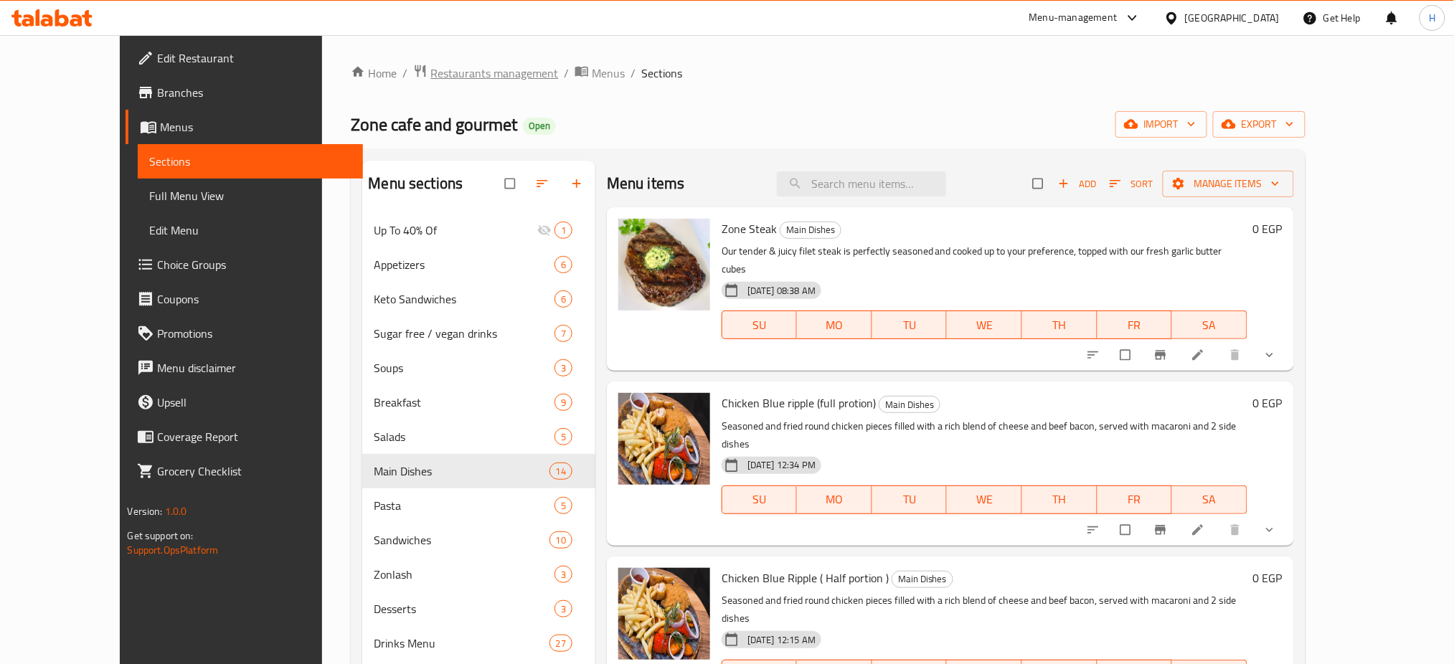
click at [451, 76] on span "Restaurants management" at bounding box center [494, 73] width 128 height 17
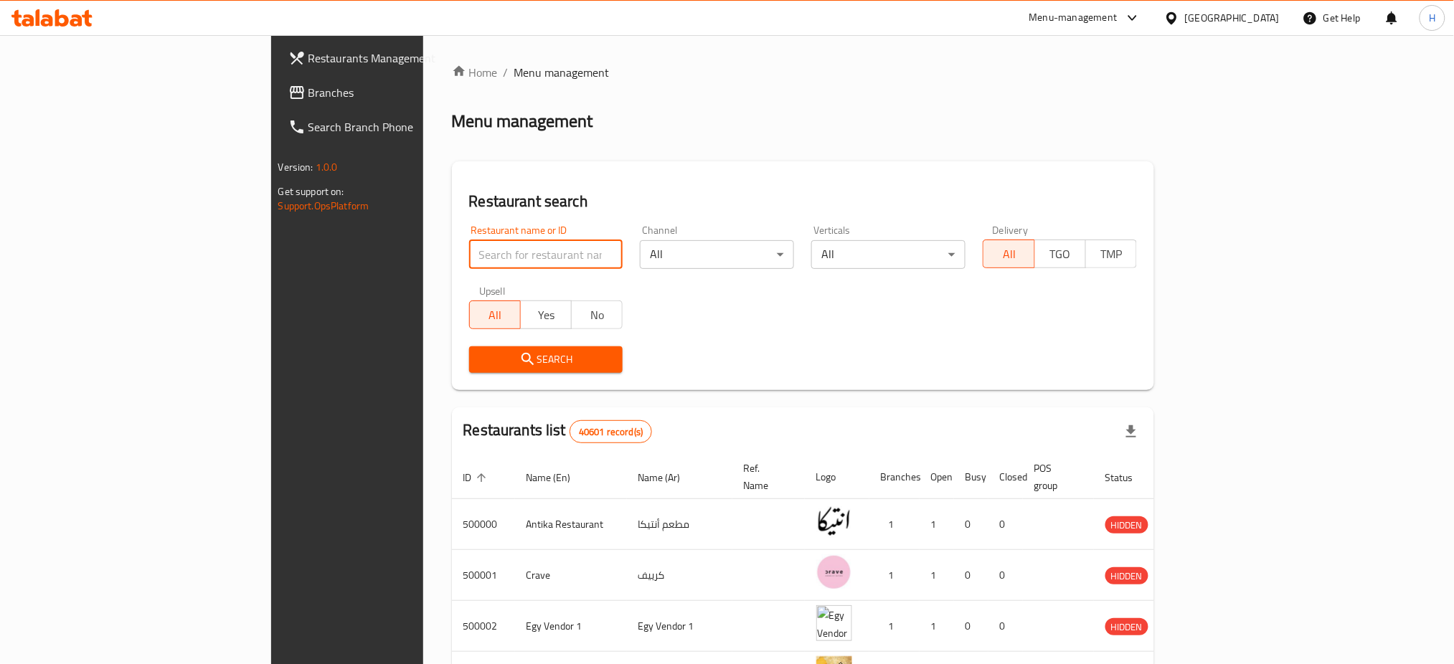
click at [469, 246] on input "search" at bounding box center [546, 254] width 154 height 29
paste input "695514"
type input "695514"
click at [481, 362] on span "Search" at bounding box center [546, 360] width 131 height 18
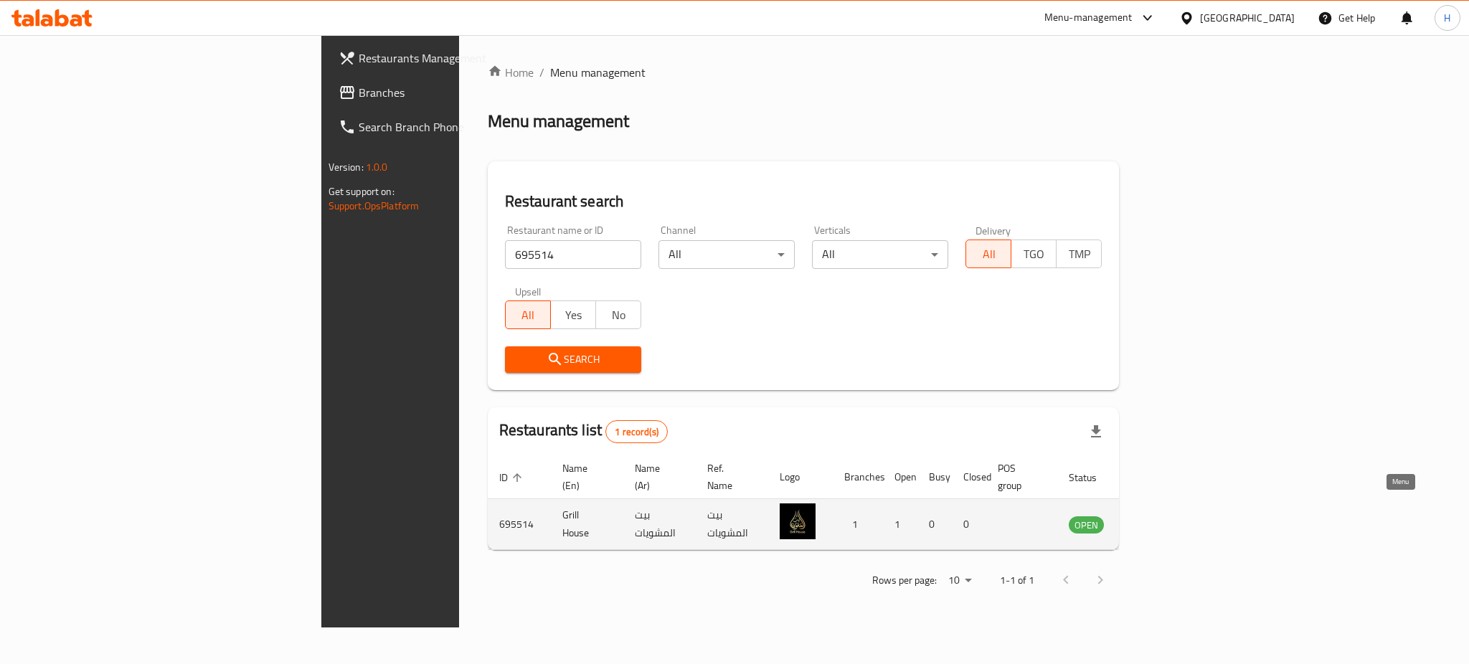
click at [1162, 516] on icon "enhanced table" at bounding box center [1152, 524] width 17 height 17
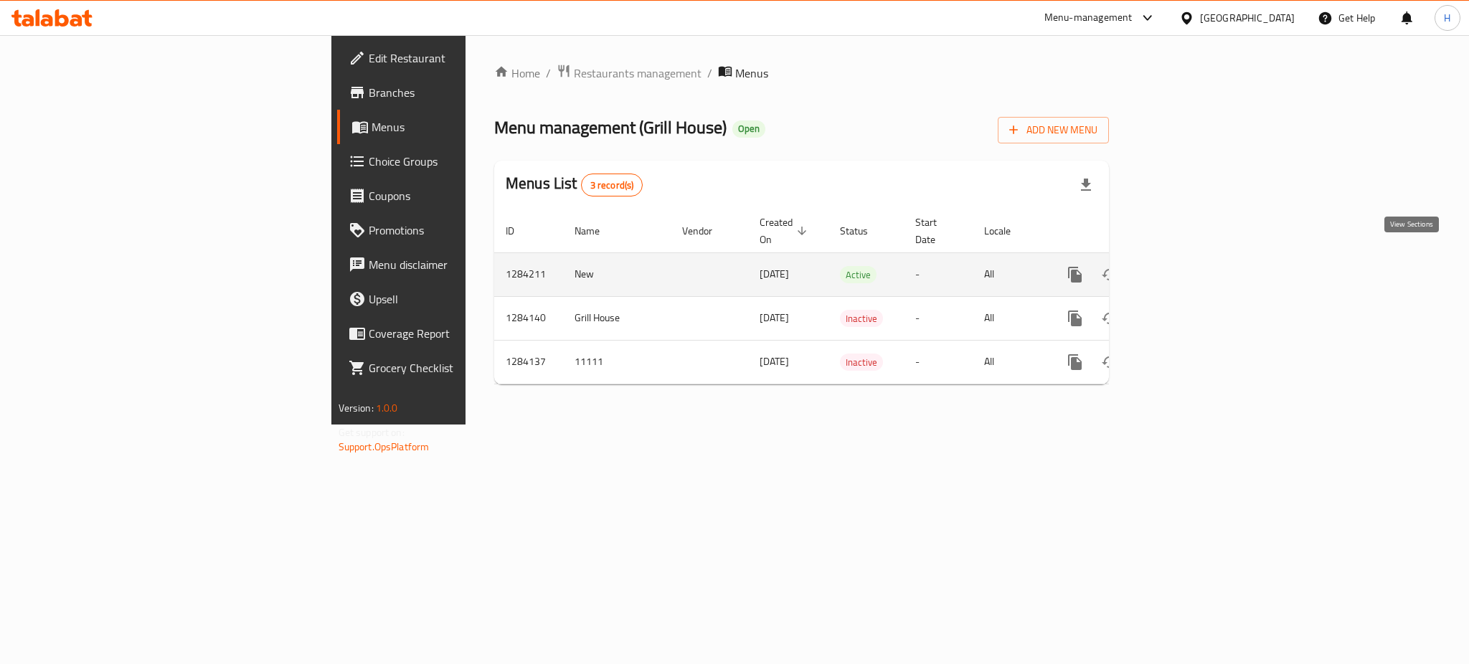
click at [1196, 258] on link "enhanced table" at bounding box center [1179, 275] width 34 height 34
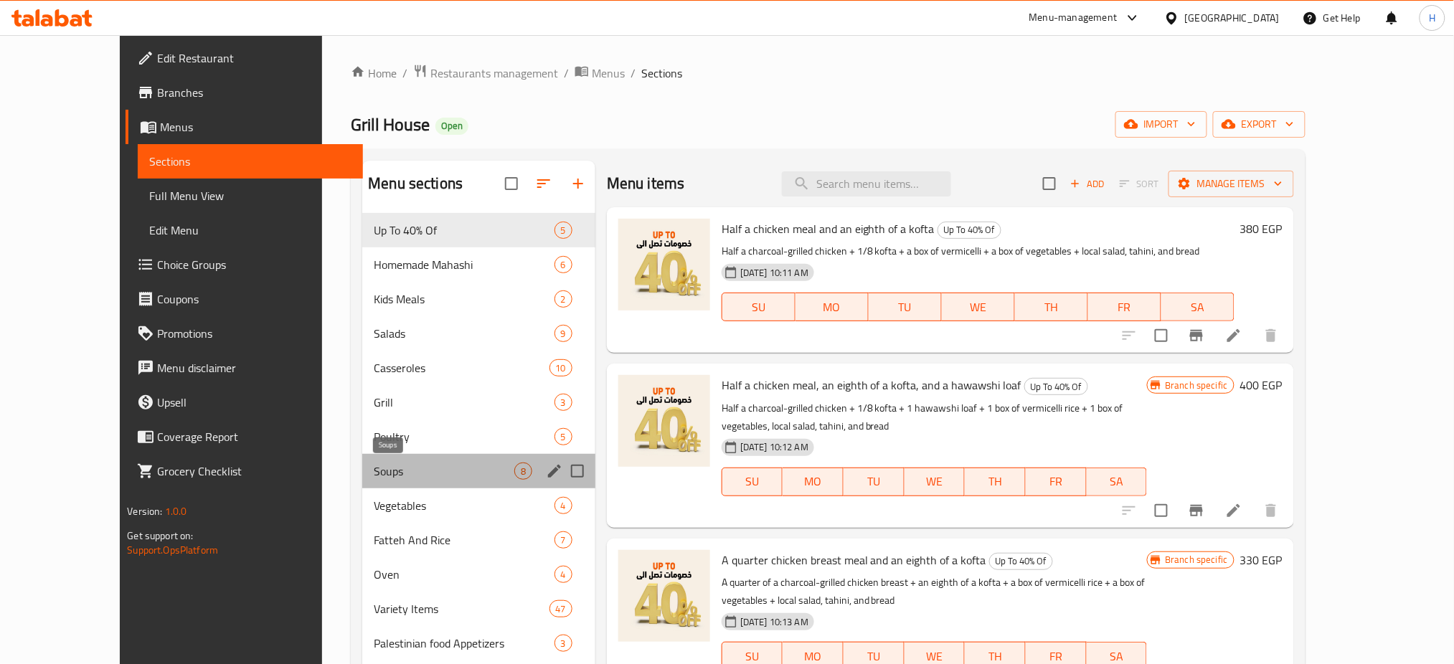
click at [398, 467] on span "Soups" at bounding box center [444, 471] width 140 height 17
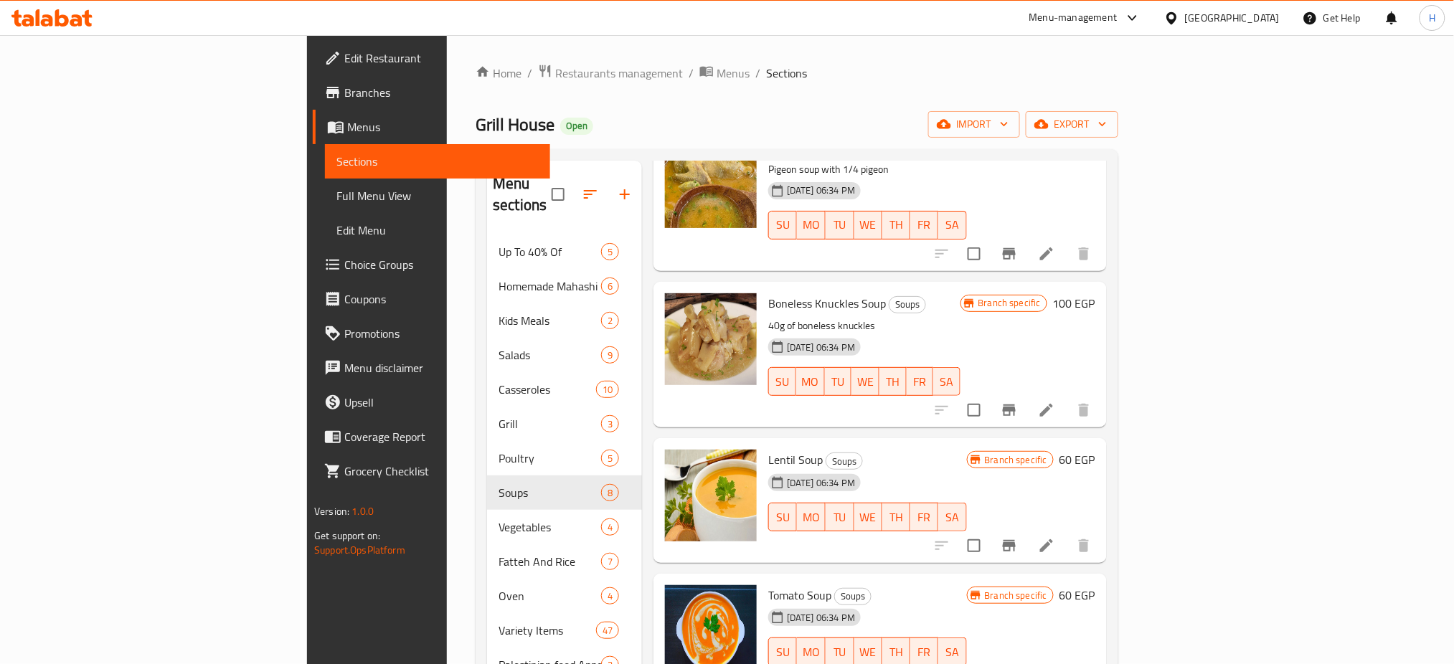
scroll to position [580, 0]
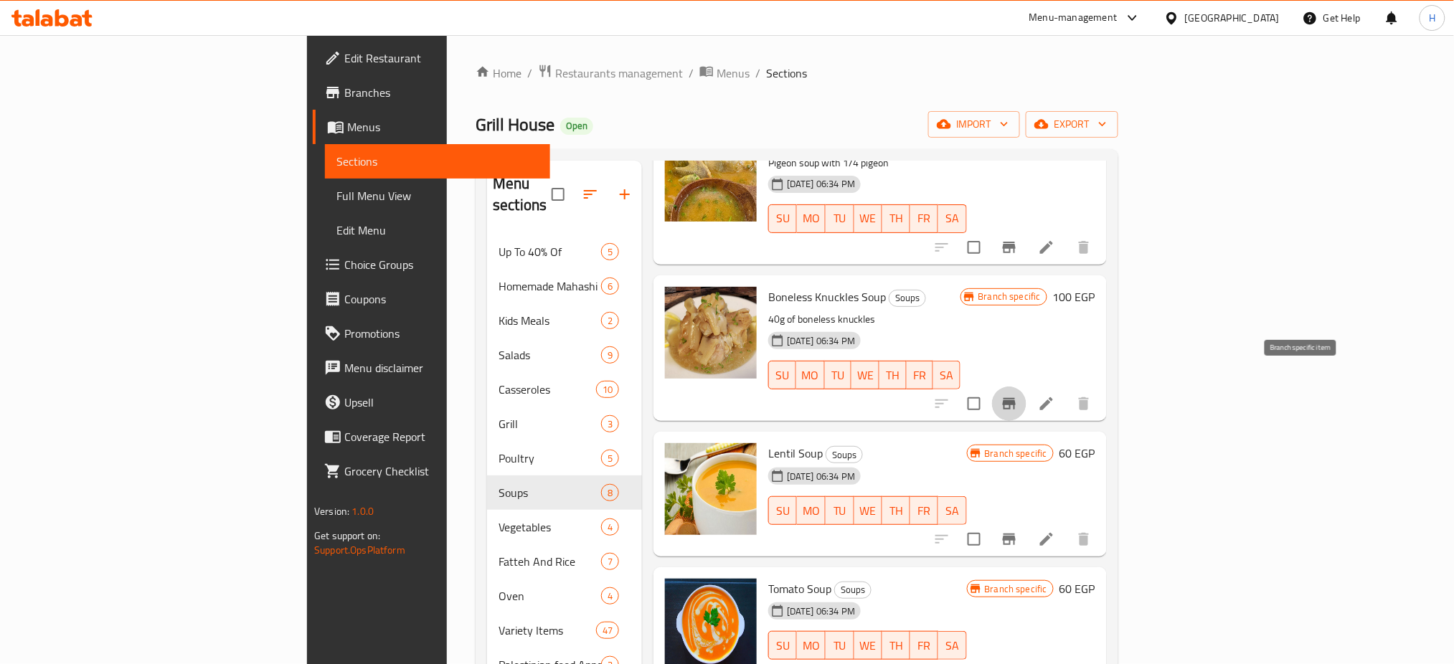
click at [1016, 398] on icon "Branch-specific-item" at bounding box center [1009, 403] width 13 height 11
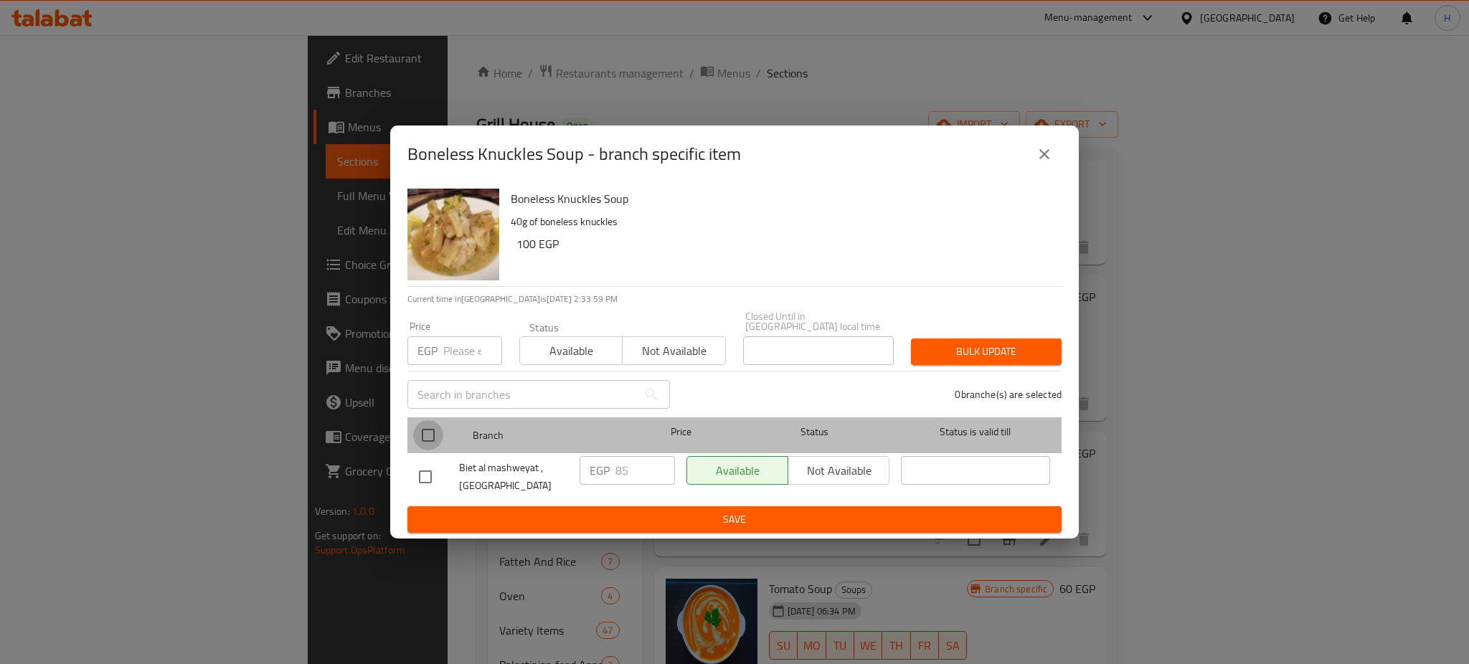
click at [421, 428] on input "checkbox" at bounding box center [428, 435] width 30 height 30
checkbox input "true"
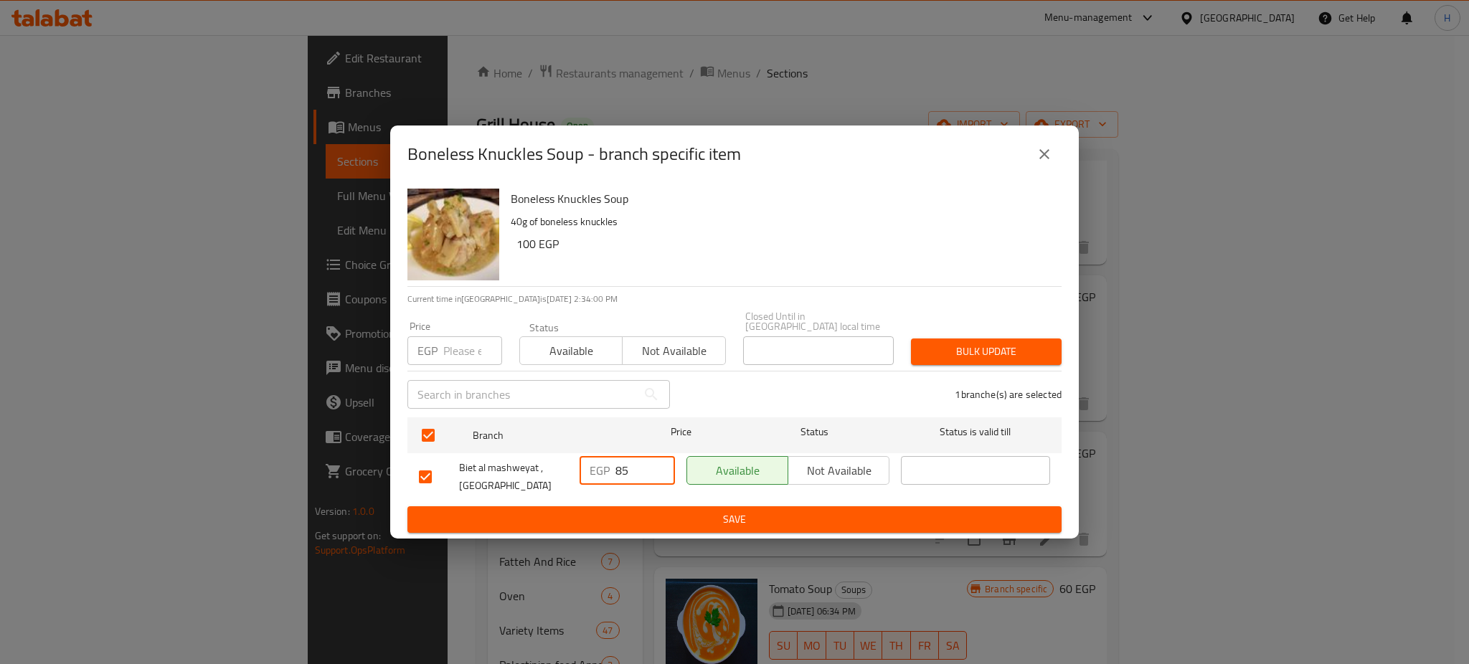
drag, startPoint x: 637, startPoint y: 467, endPoint x: 589, endPoint y: 470, distance: 48.2
click at [589, 470] on div "EGP 85 ​" at bounding box center [627, 470] width 95 height 29
type input "130"
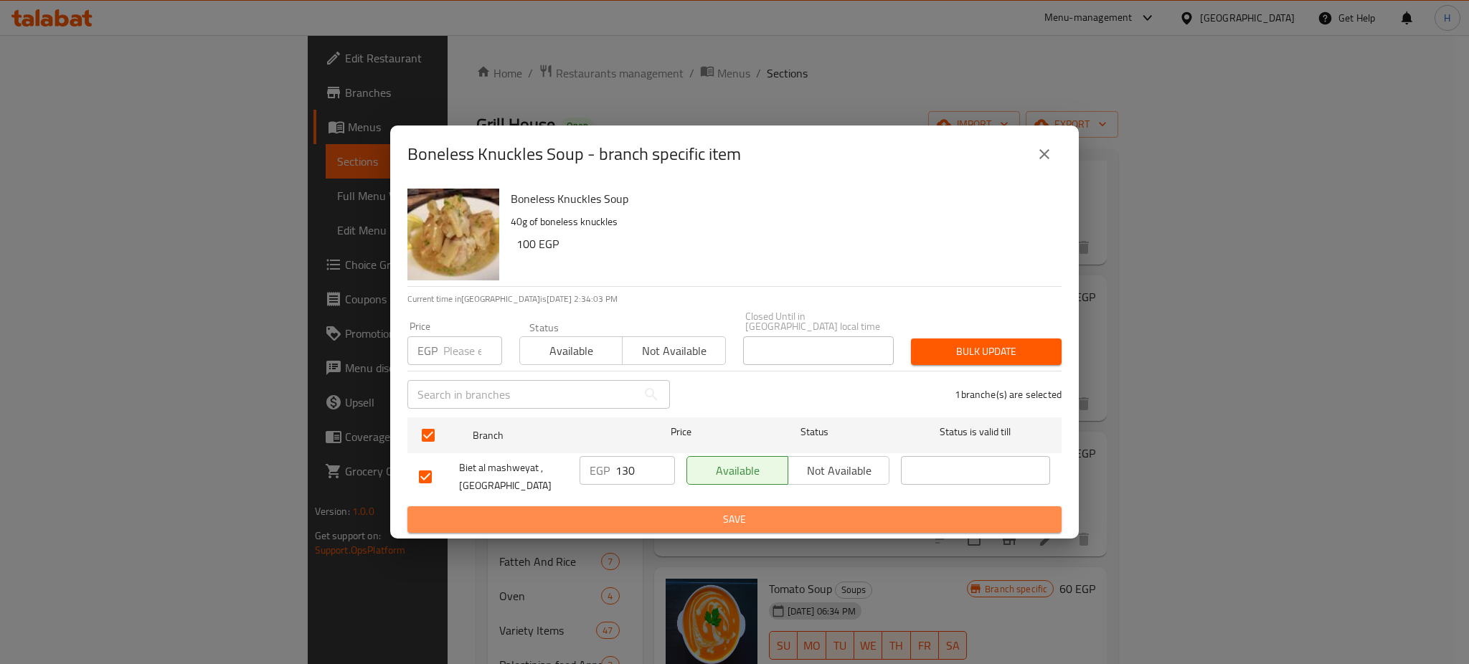
click at [707, 520] on span "Save" at bounding box center [734, 520] width 631 height 18
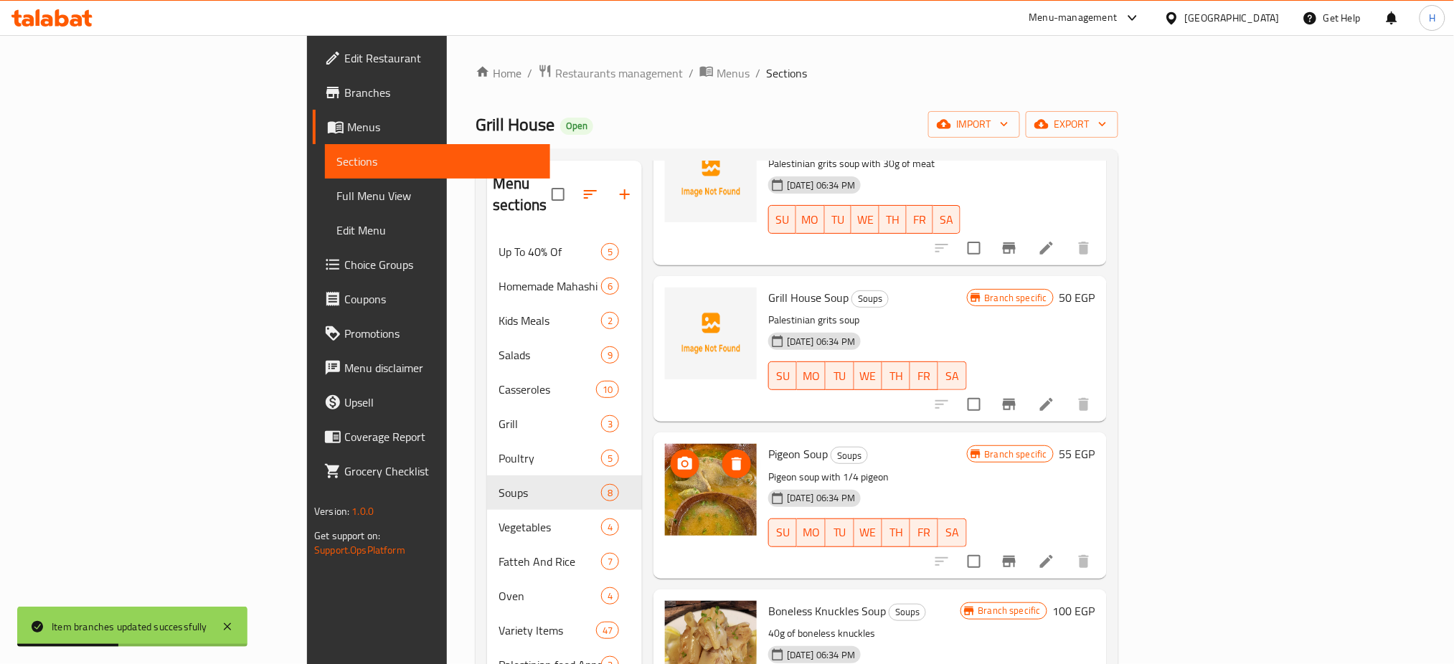
scroll to position [581, 0]
